Goal: Transaction & Acquisition: Book appointment/travel/reservation

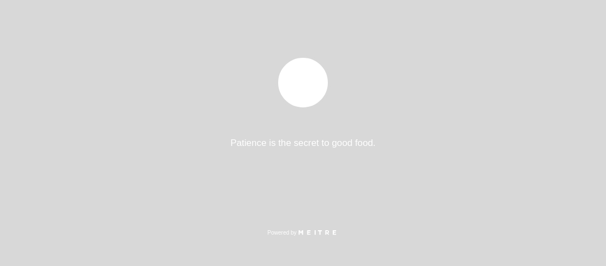
select select "es"
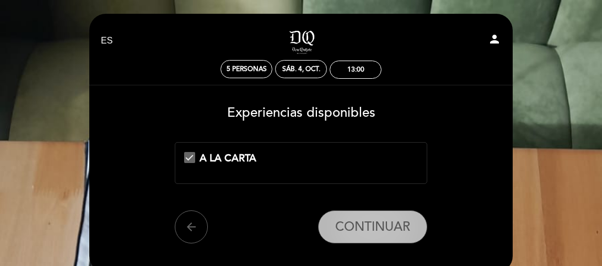
click at [365, 226] on span "CONTINUAR" at bounding box center [372, 227] width 75 height 15
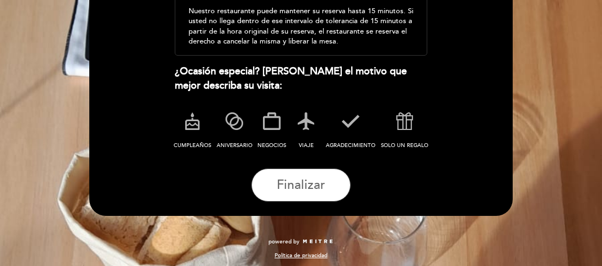
scroll to position [258, 0]
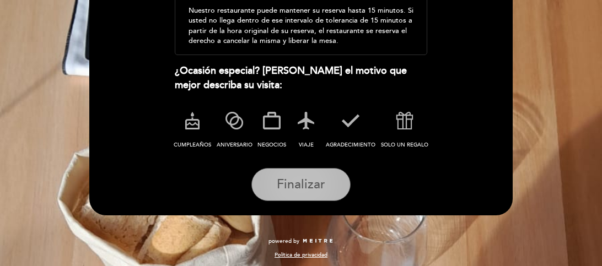
click at [303, 188] on span "Finalizar" at bounding box center [301, 184] width 49 height 15
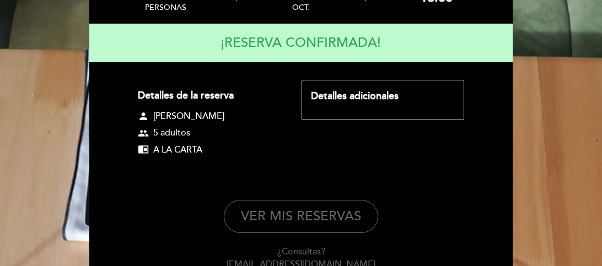
scroll to position [98, 0]
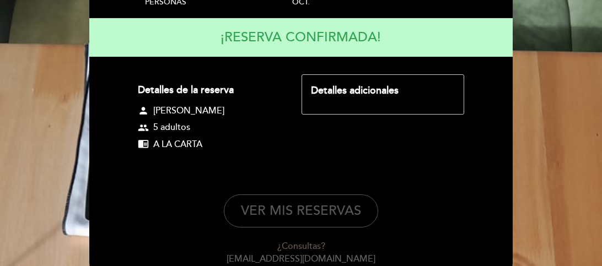
click at [332, 212] on button "VER MIS RESERVAS" at bounding box center [301, 211] width 154 height 33
select select "es"
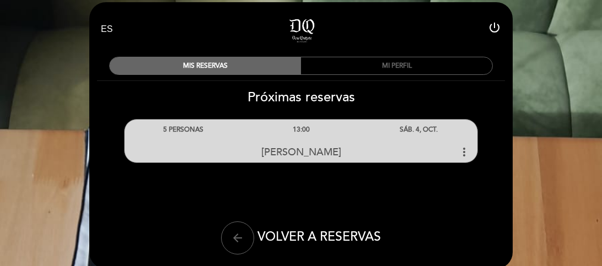
scroll to position [55, 0]
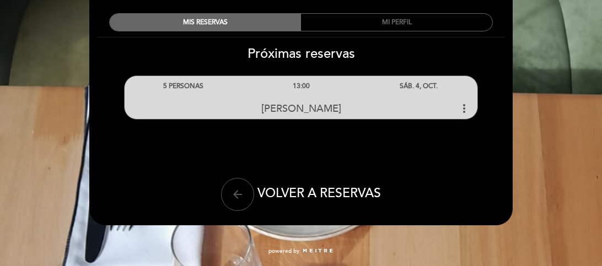
click at [229, 196] on button "arrow_back" at bounding box center [237, 194] width 33 height 33
select select "es"
